Goal: Navigation & Orientation: Go to known website

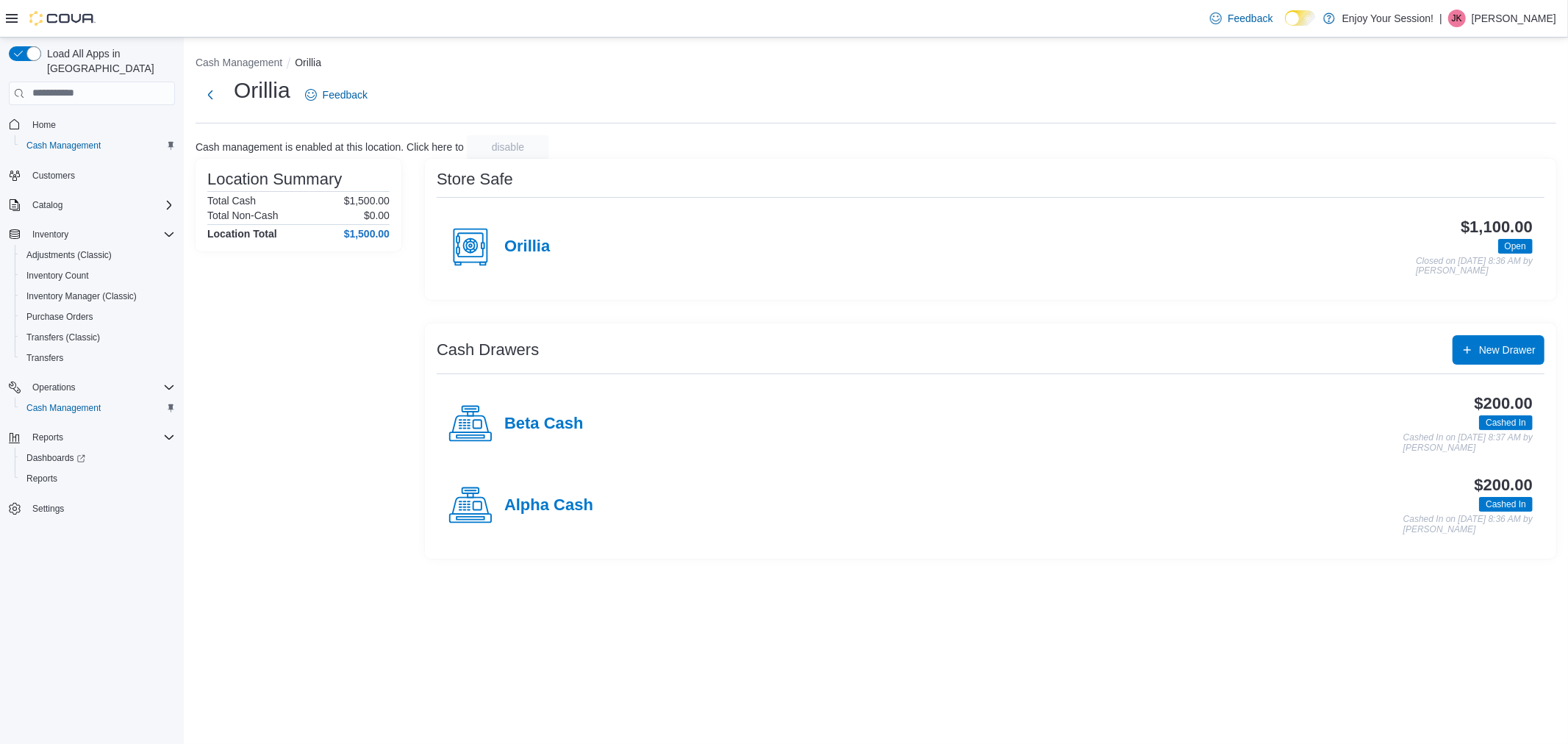
click at [1509, 10] on p "[PERSON_NAME]" at bounding box center [1514, 19] width 85 height 18
click at [1493, 136] on button "Sign Out" at bounding box center [1483, 145] width 136 height 23
